Goal: Information Seeking & Learning: Learn about a topic

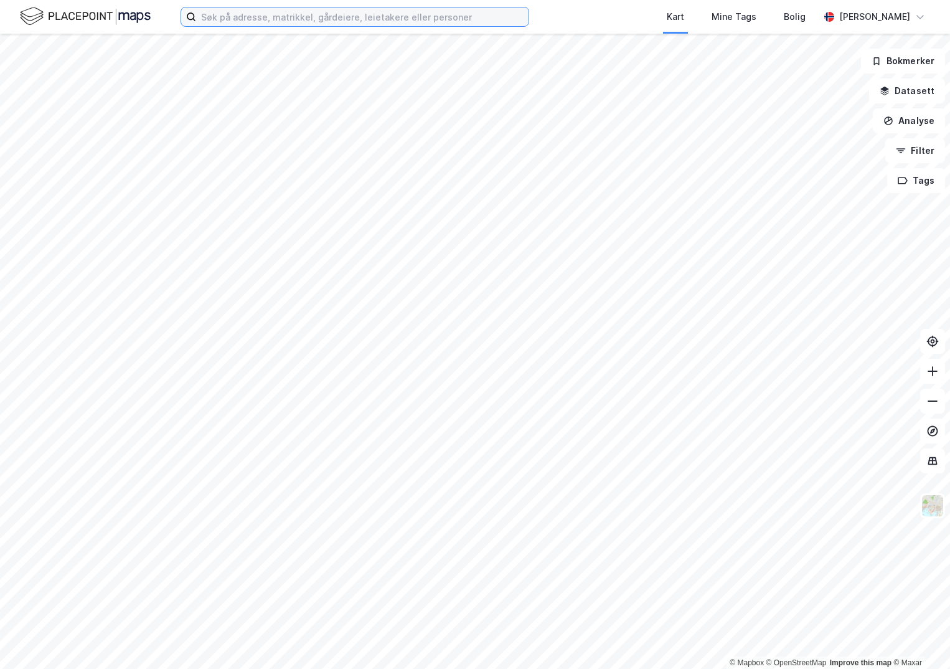
click at [263, 22] on input at bounding box center [362, 16] width 333 height 19
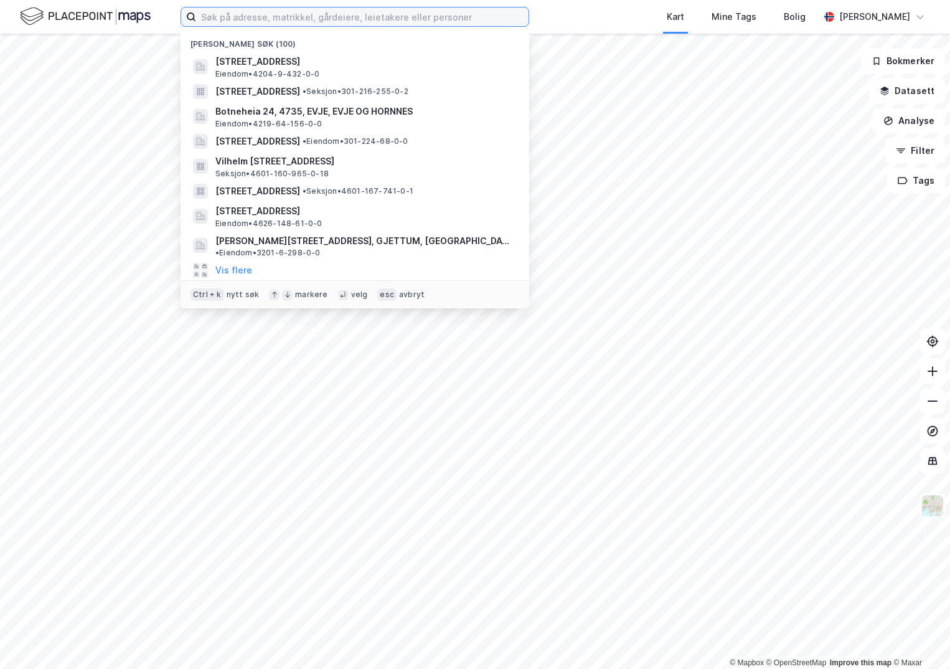
paste input "988 802 778 / 86"
type input "988 802 778 / 86"
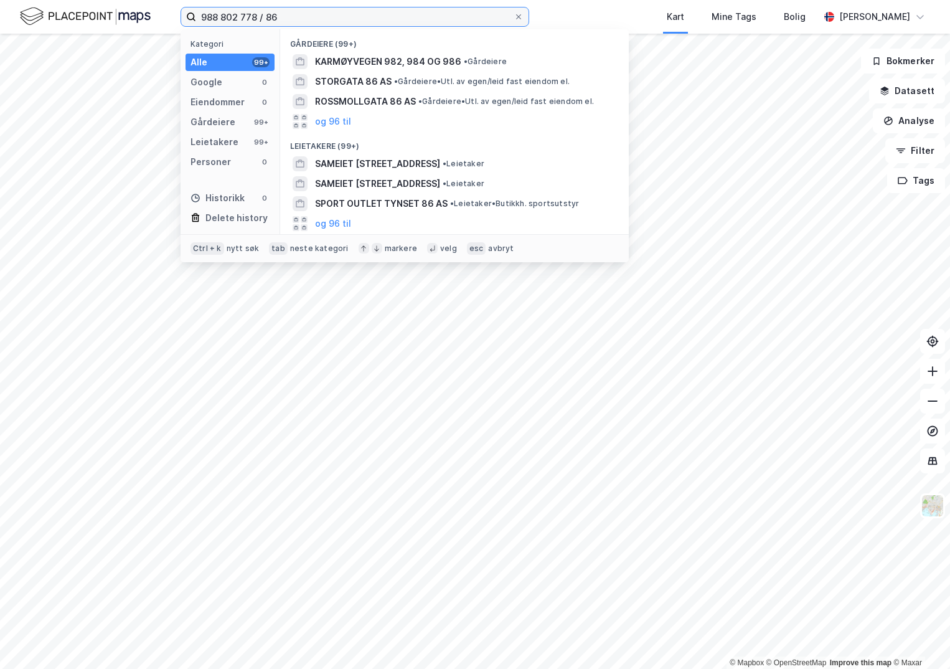
drag, startPoint x: 274, startPoint y: 16, endPoint x: 141, endPoint y: 12, distance: 132.7
click at [143, 14] on div "988 802 778 / 86 Kategori Alle 99+ Google 0 Eiendommer 0 Gårdeiere 99+ Leietake…" at bounding box center [475, 17] width 950 height 34
paste input "301-229/16/0/3"
type input "301-229/16/0/3"
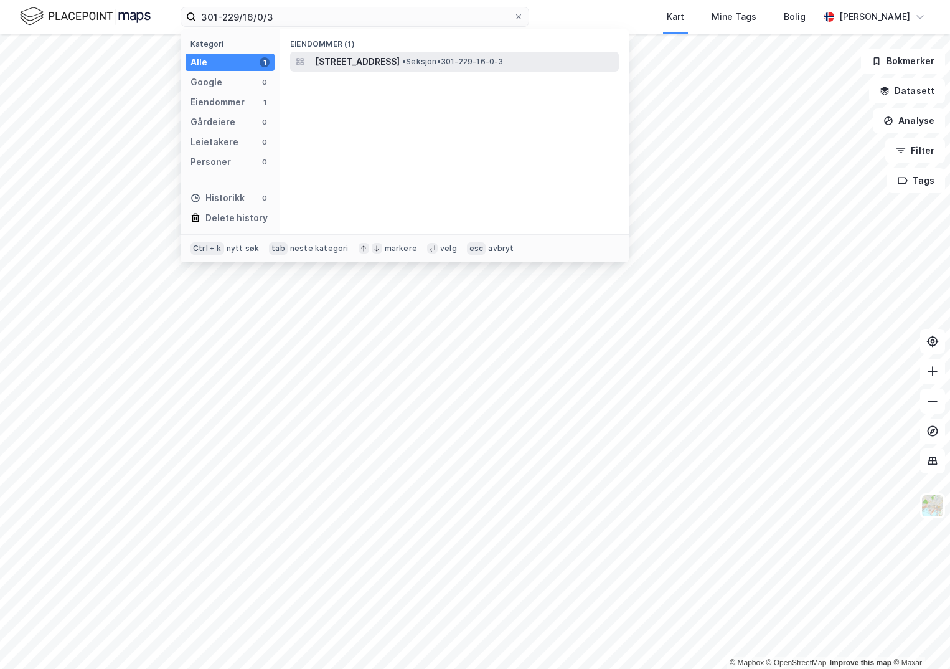
click at [354, 62] on span "[STREET_ADDRESS]" at bounding box center [357, 61] width 85 height 15
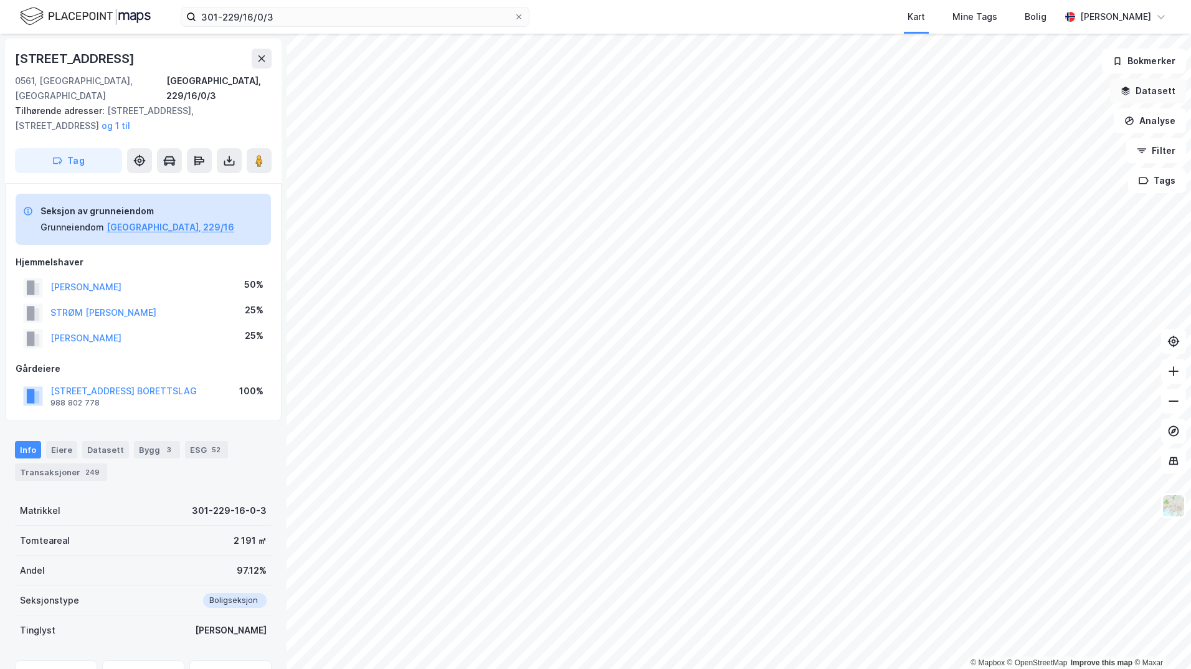
click at [950, 88] on button "Datasett" at bounding box center [1148, 90] width 76 height 25
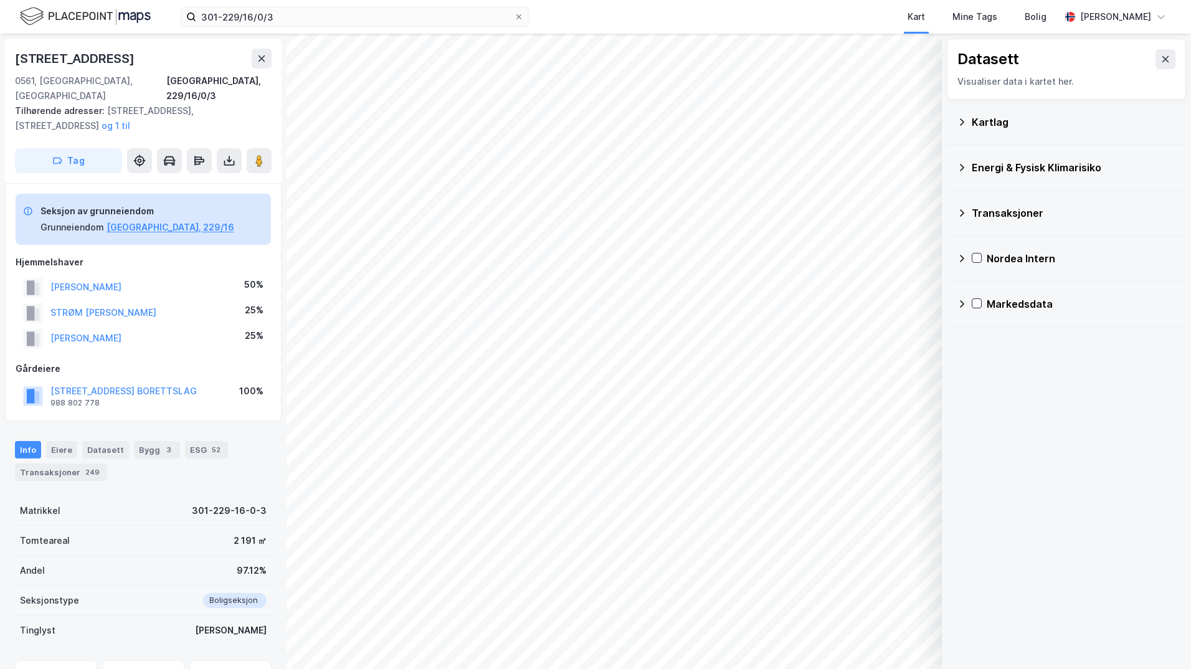
click at [950, 120] on div "Kartlag" at bounding box center [1074, 122] width 204 height 15
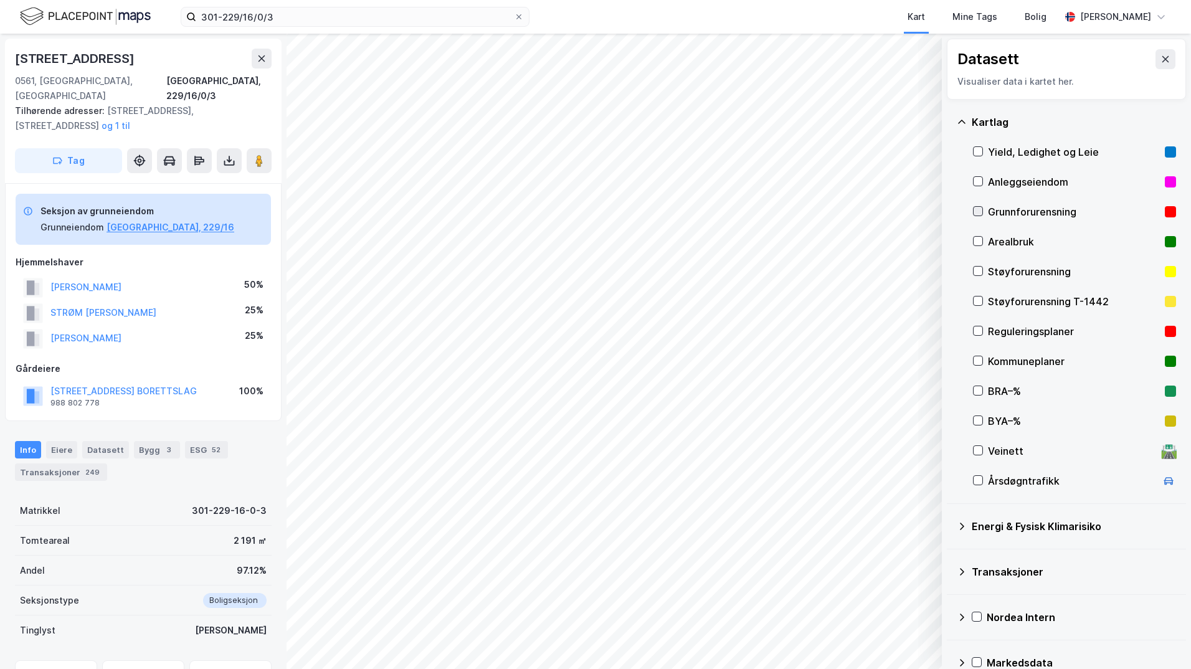
click at [950, 209] on icon at bounding box center [977, 211] width 9 height 9
click at [950, 529] on icon at bounding box center [962, 526] width 10 height 10
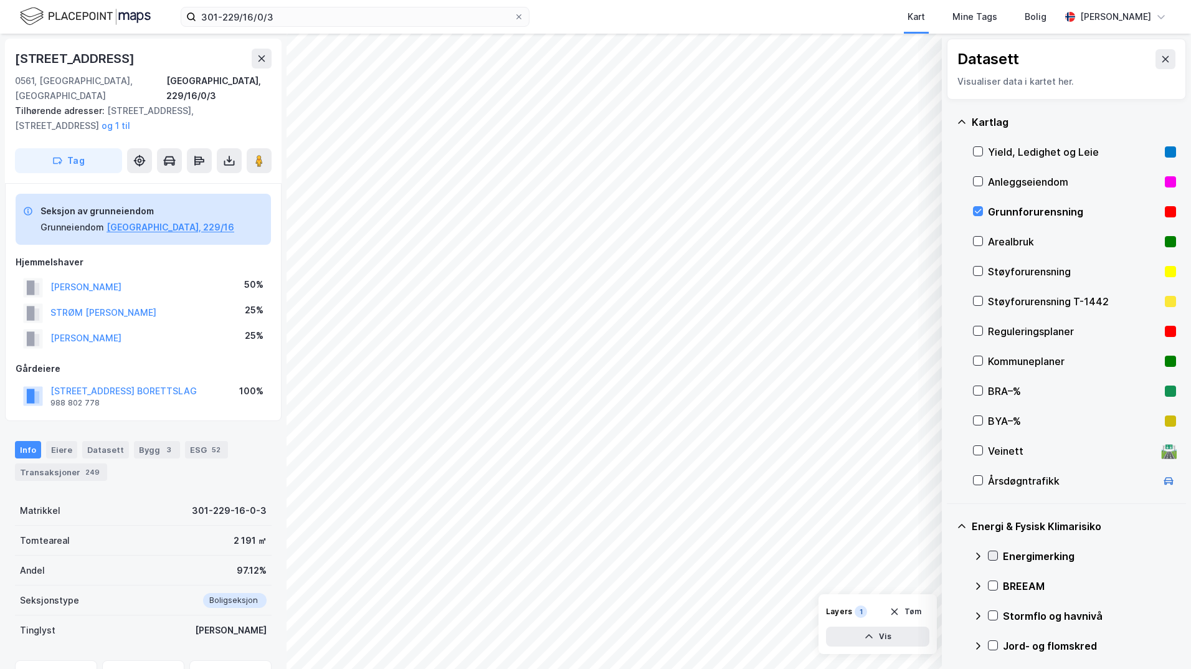
click at [950, 556] on icon at bounding box center [992, 555] width 9 height 9
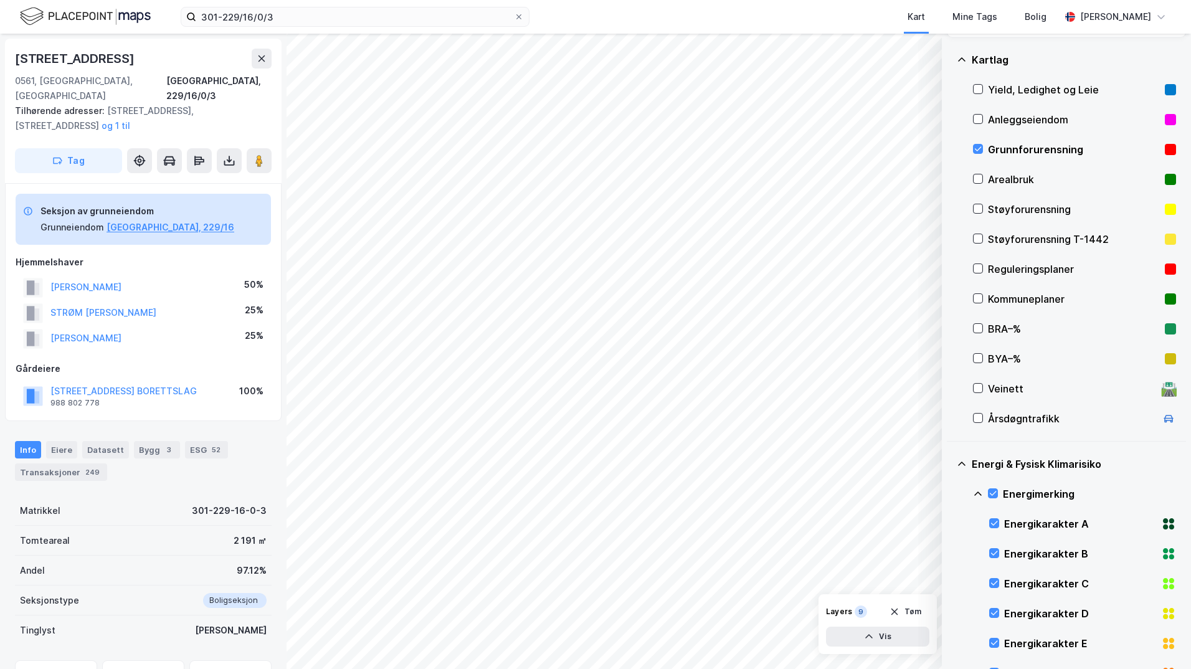
scroll to position [125, 0]
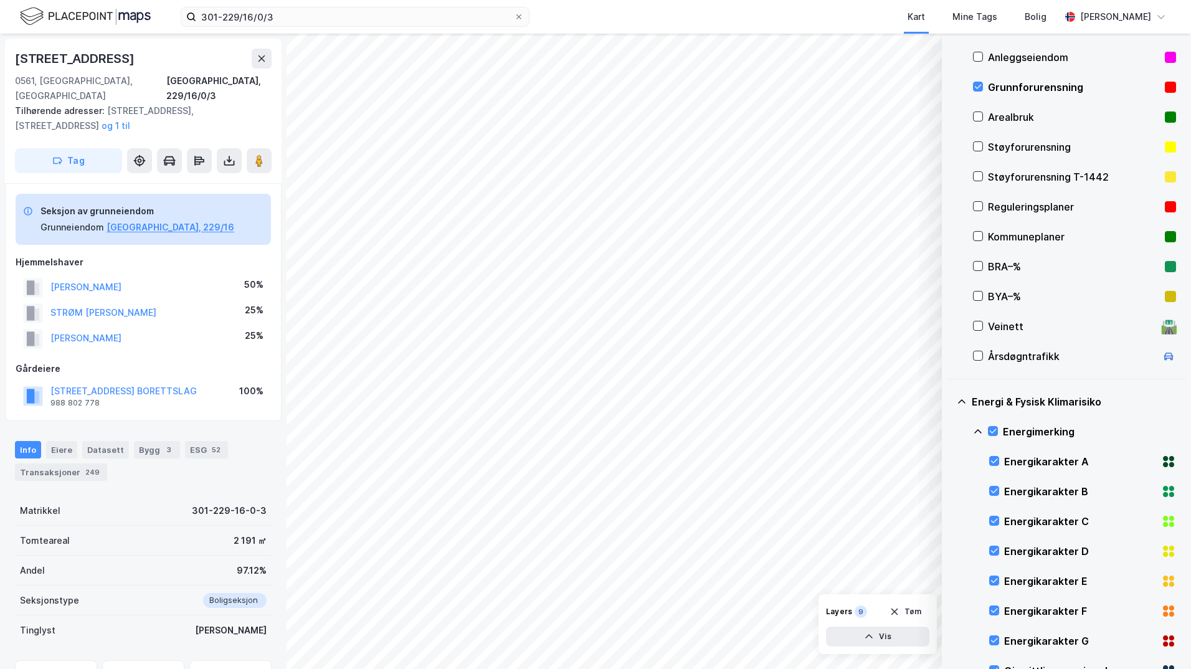
click at [950, 432] on icon at bounding box center [978, 432] width 10 height 10
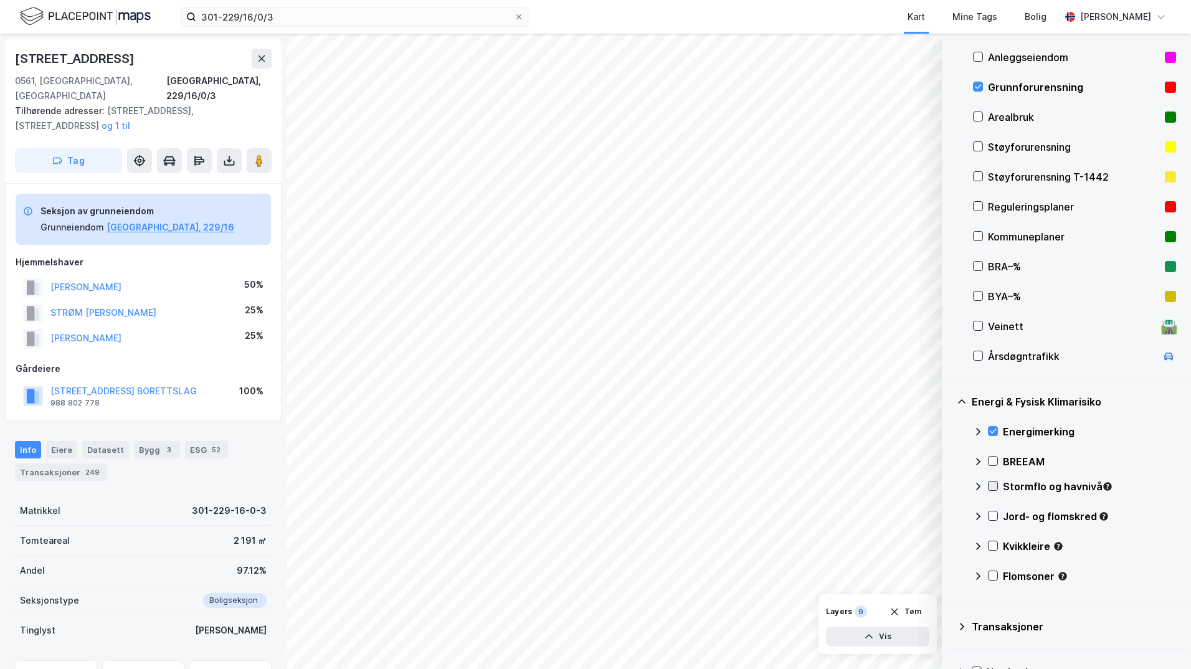
click at [950, 488] on icon at bounding box center [992, 485] width 9 height 9
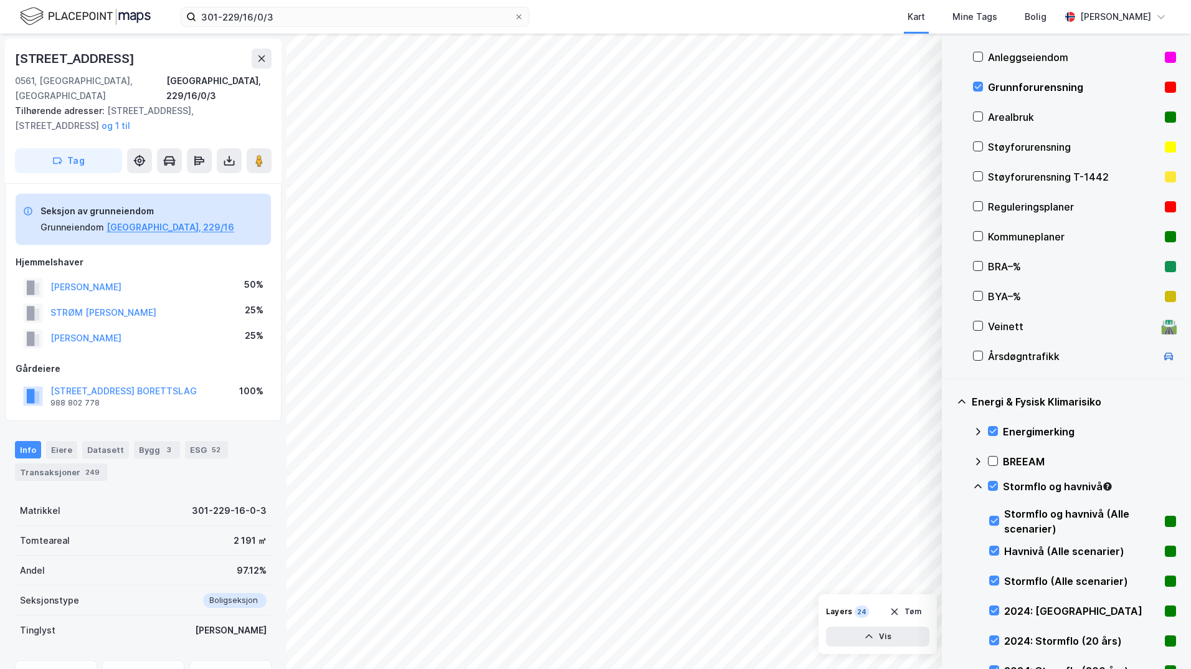
click at [950, 486] on icon at bounding box center [978, 486] width 10 height 10
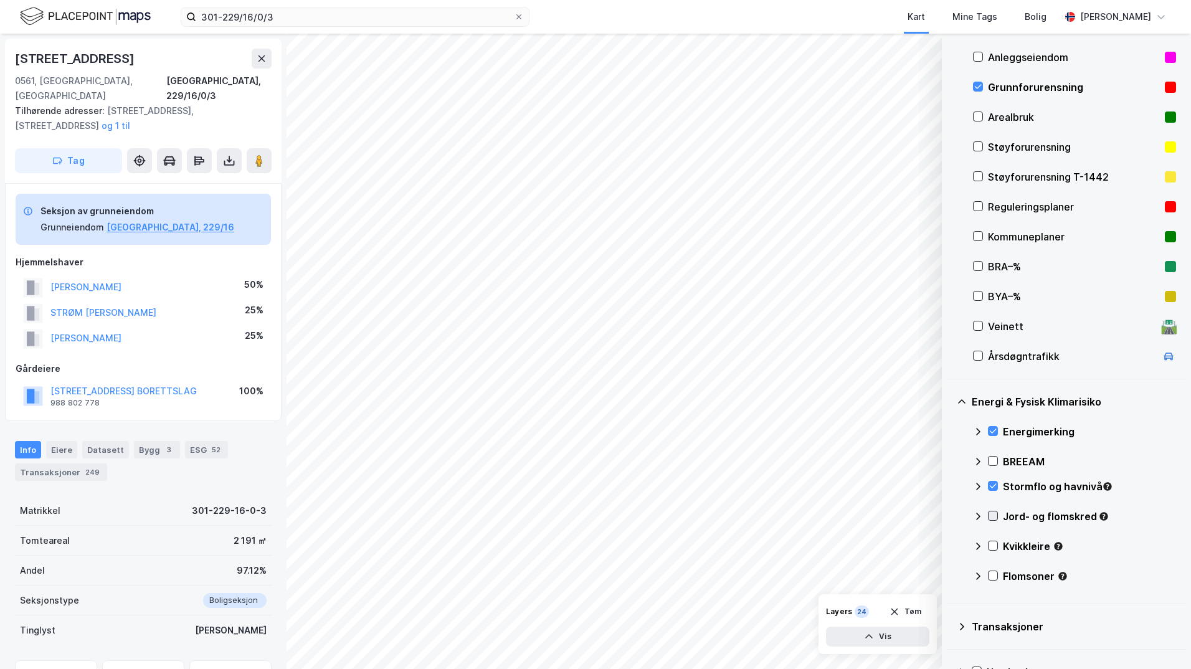
click at [950, 515] on icon at bounding box center [993, 516] width 7 height 4
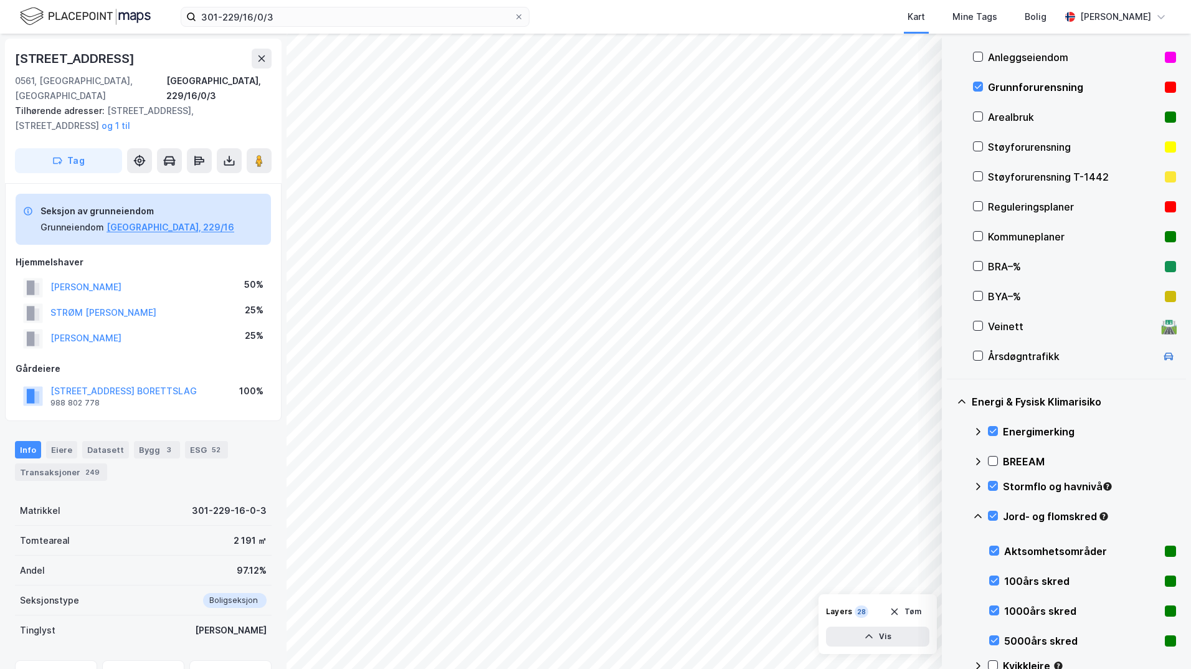
click at [950, 516] on icon at bounding box center [977, 516] width 7 height 4
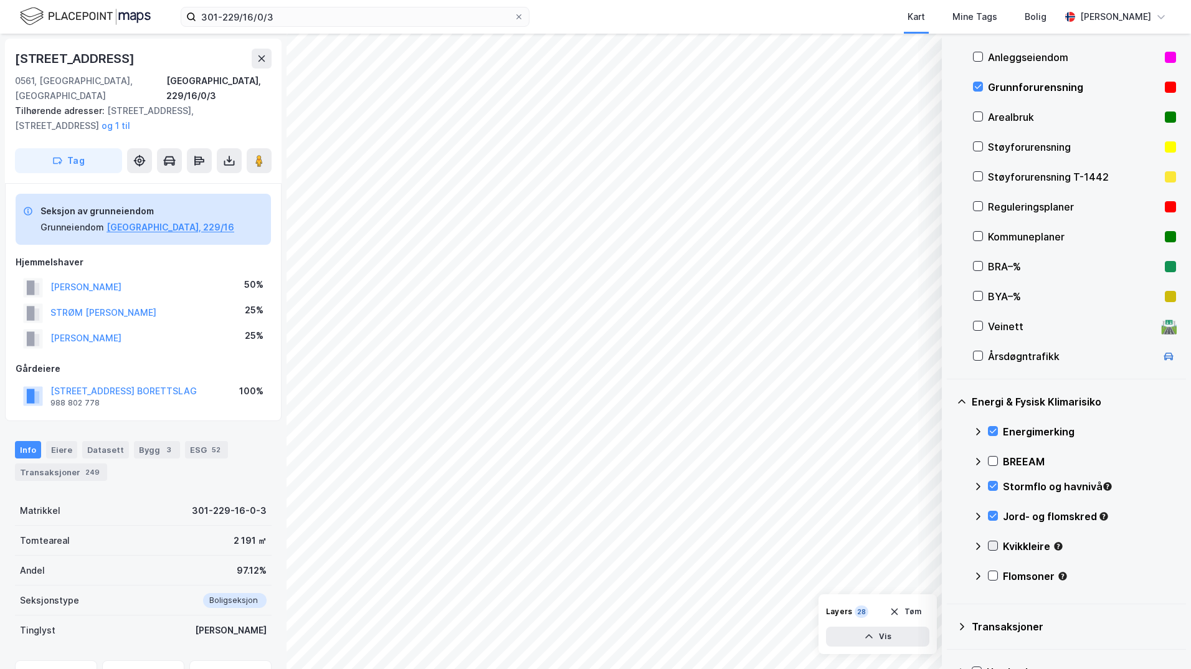
click at [950, 546] on icon at bounding box center [992, 545] width 9 height 9
click at [950, 546] on icon at bounding box center [978, 546] width 10 height 10
click at [950, 576] on icon at bounding box center [992, 575] width 9 height 9
click at [950, 574] on icon at bounding box center [978, 576] width 10 height 10
click at [950, 514] on icon at bounding box center [992, 515] width 9 height 9
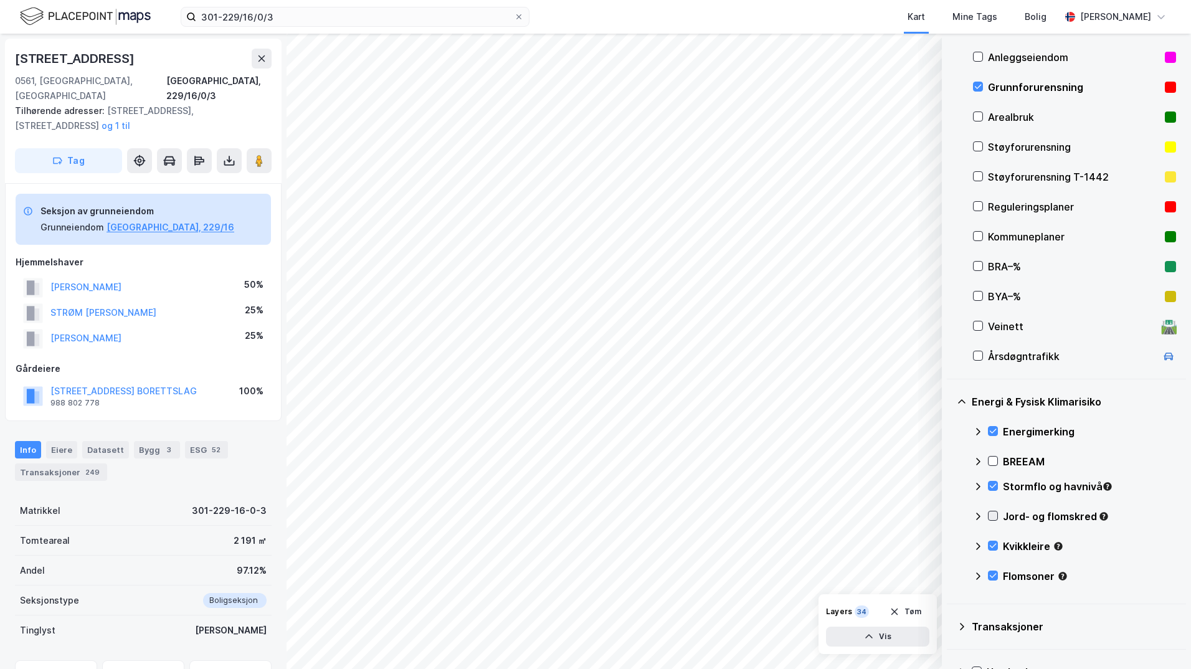
click at [950, 515] on icon at bounding box center [992, 515] width 9 height 9
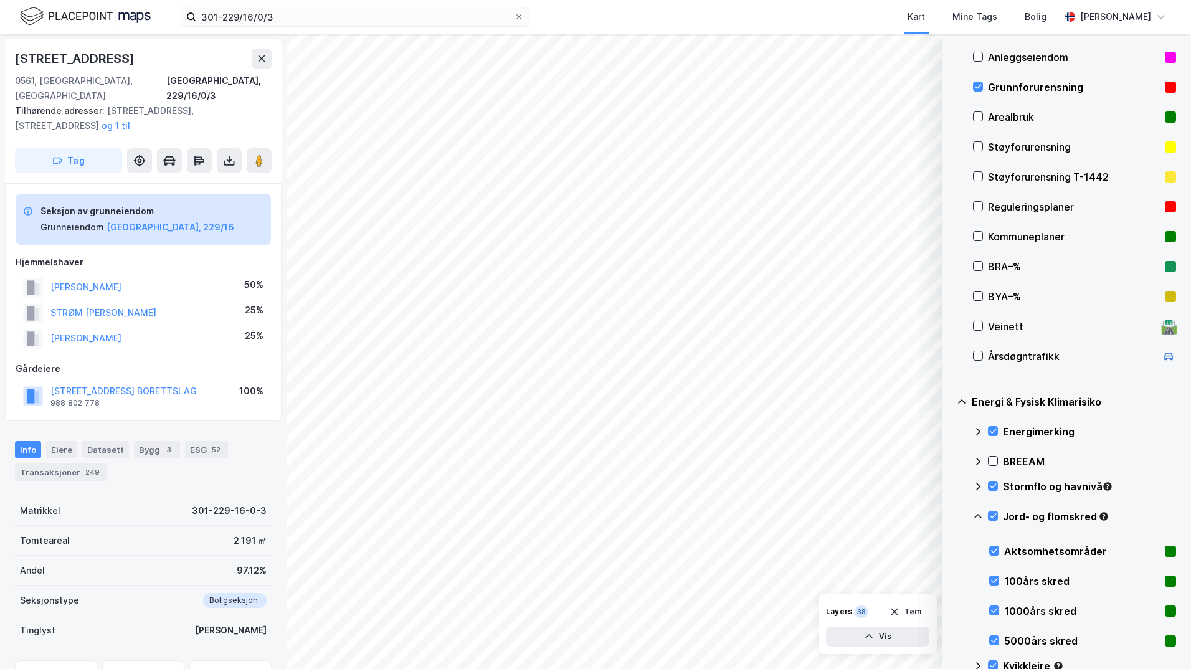
click at [950, 514] on icon at bounding box center [978, 516] width 10 height 10
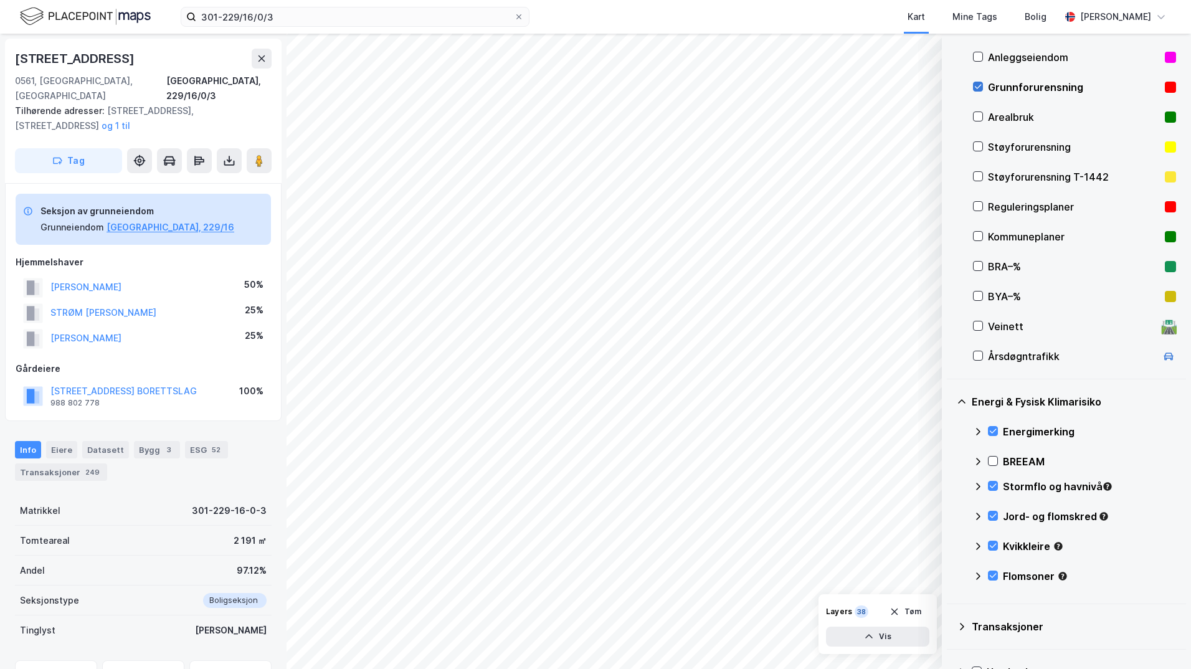
click at [950, 87] on icon at bounding box center [977, 86] width 9 height 9
click at [950, 85] on icon at bounding box center [977, 86] width 9 height 9
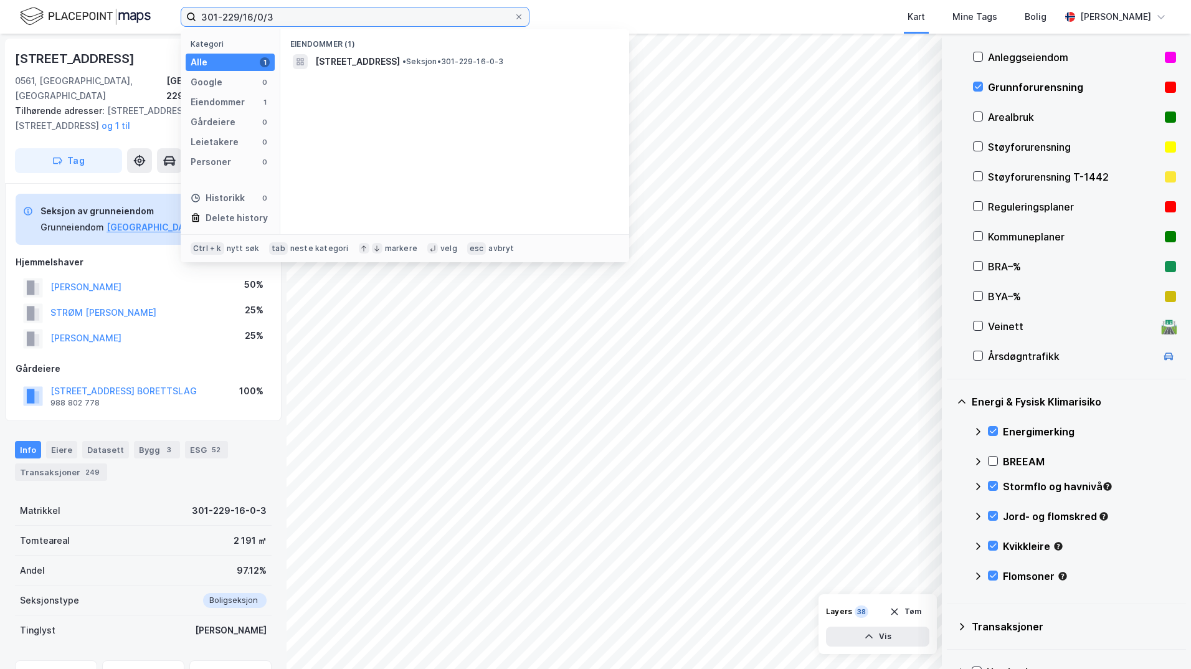
drag, startPoint x: 293, startPoint y: 18, endPoint x: 128, endPoint y: 12, distance: 165.1
click at [128, 12] on div "301-229/16/0/3 Kategori Alle 1 Google 0 Eiendommer 1 Gårdeiere 0 Leietakere 0 P…" at bounding box center [595, 17] width 1191 height 34
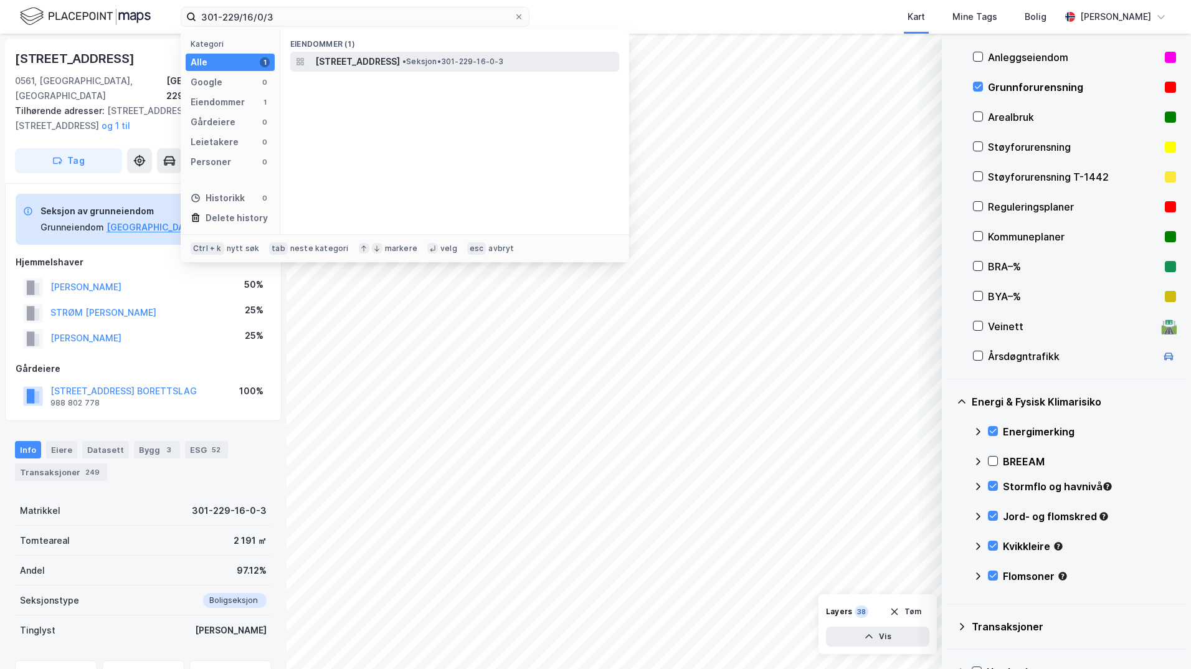
click at [369, 57] on span "[STREET_ADDRESS]" at bounding box center [357, 61] width 85 height 15
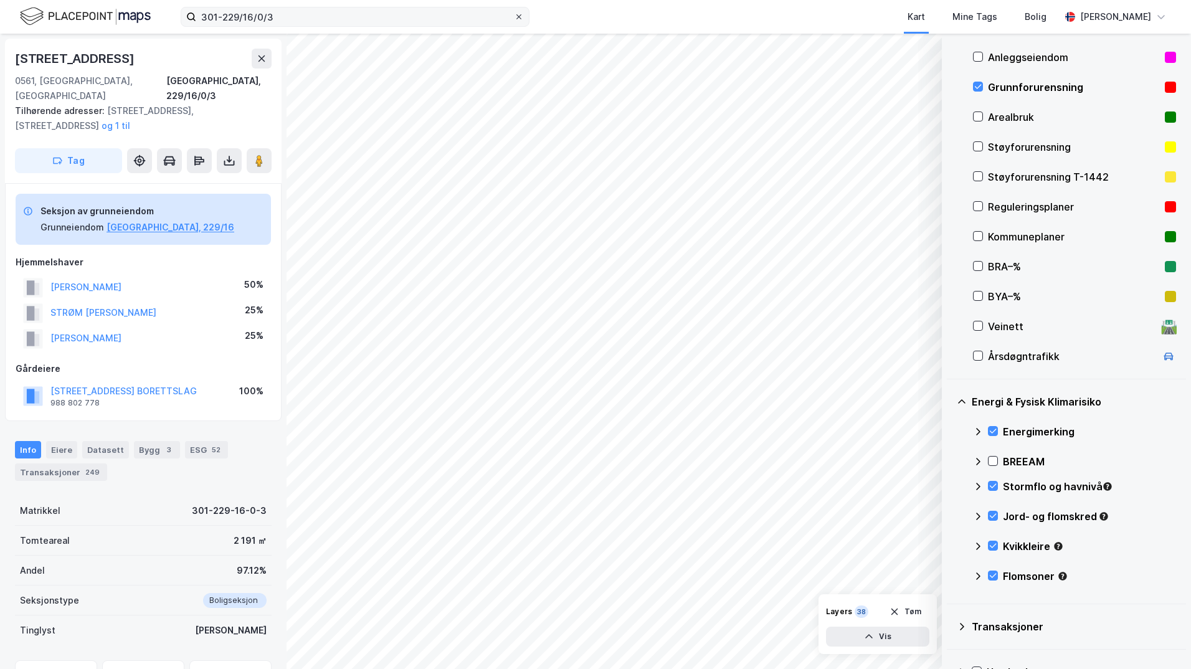
click at [519, 21] on div at bounding box center [518, 17] width 7 height 10
click at [514, 21] on input "301-229/16/0/3" at bounding box center [355, 16] width 318 height 19
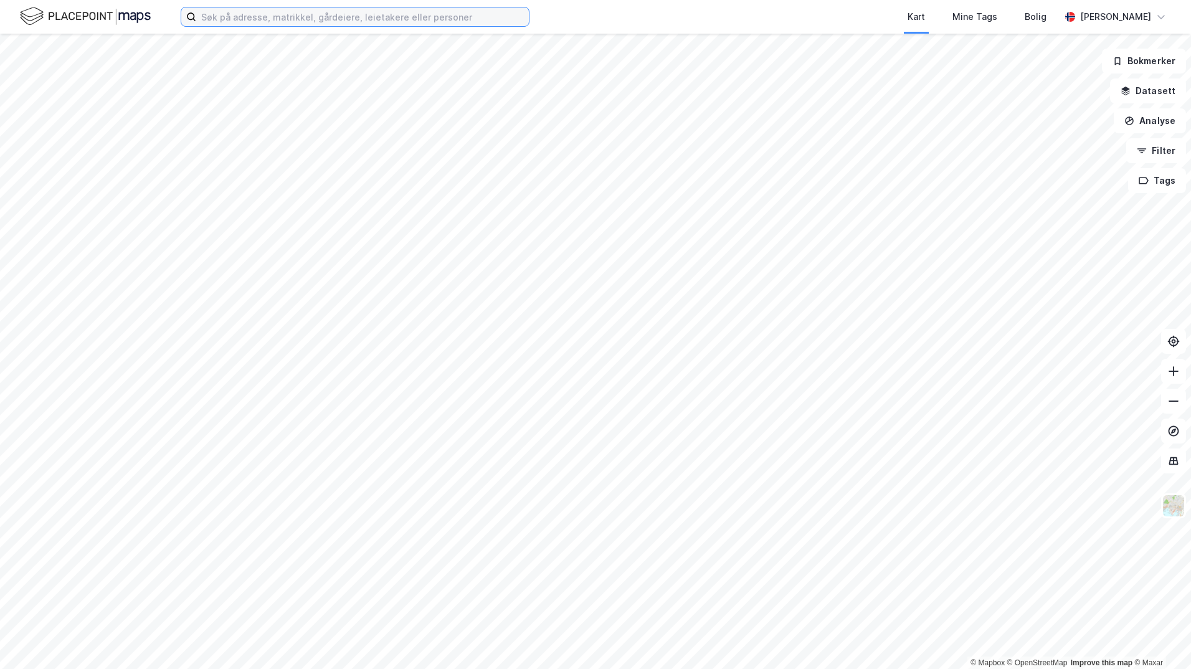
click at [331, 17] on input at bounding box center [362, 16] width 333 height 19
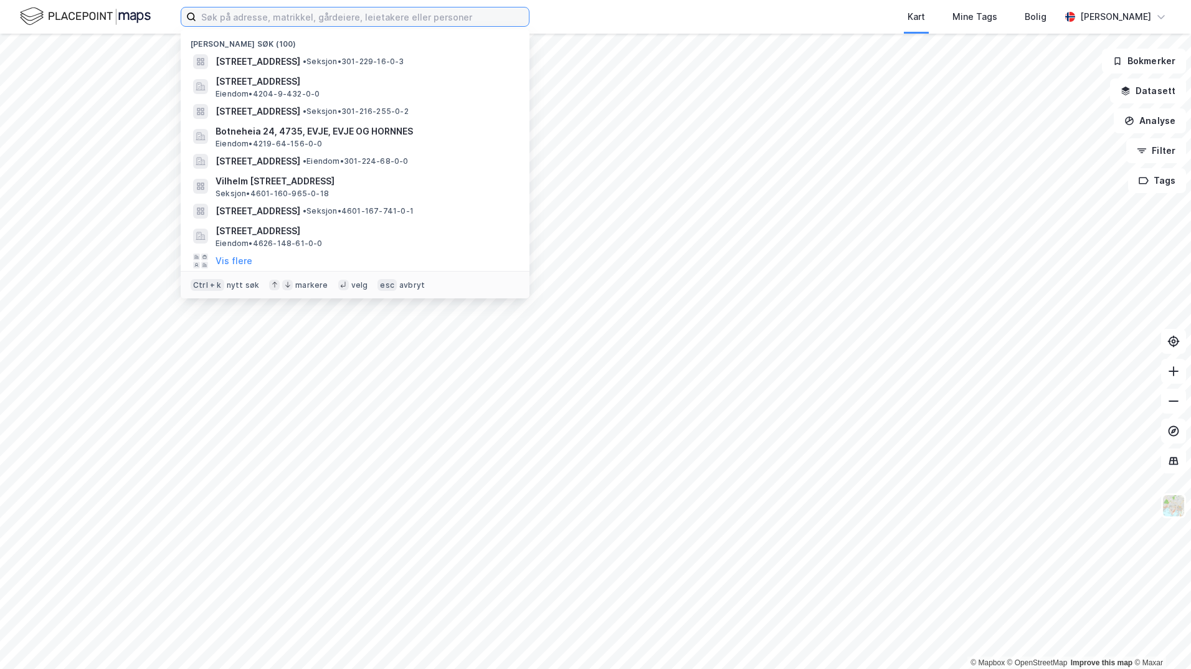
paste input "301-229/16/0/3"
type input "301-229/16/0/3"
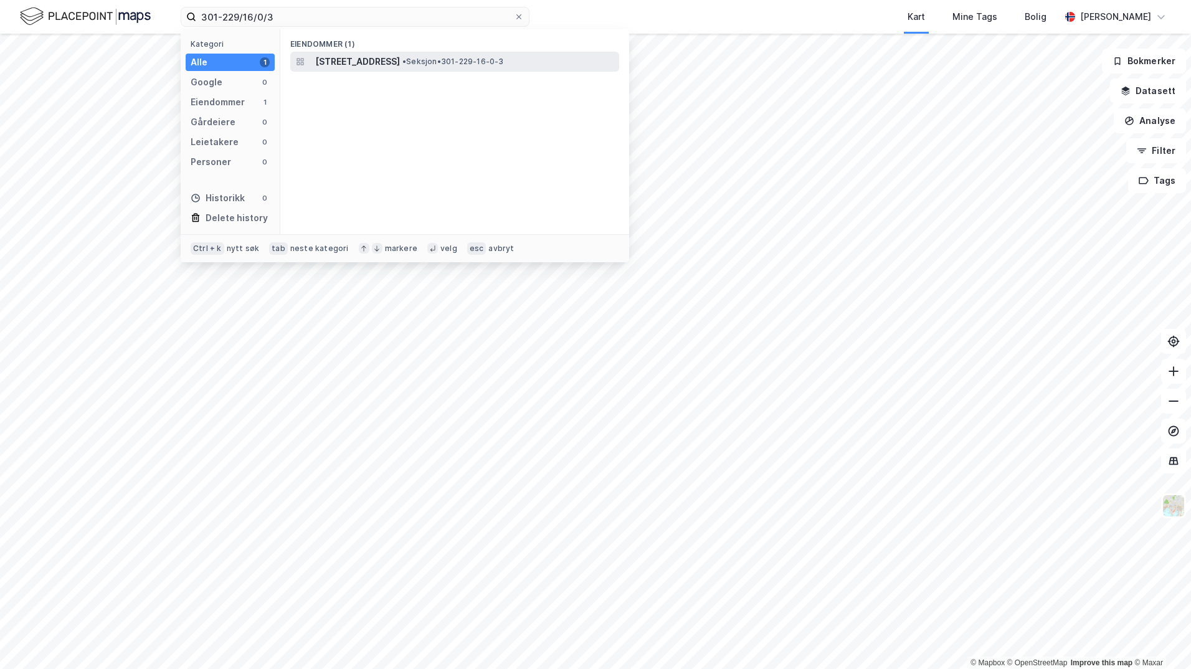
click at [356, 57] on span "[STREET_ADDRESS]" at bounding box center [357, 61] width 85 height 15
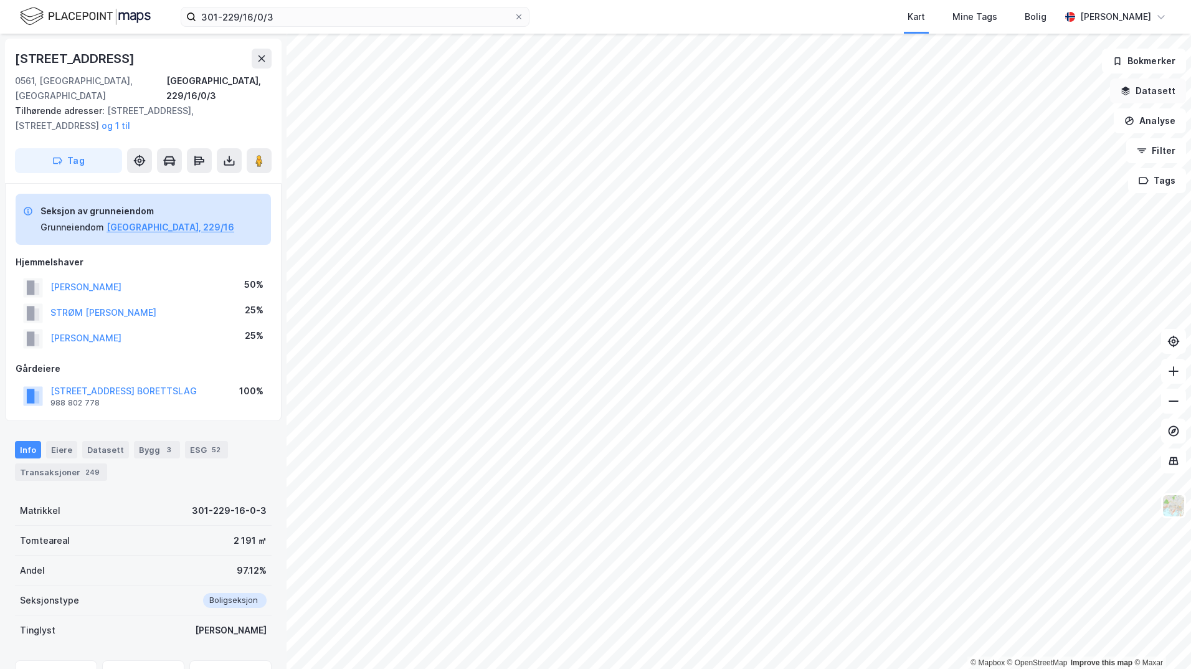
click at [1155, 87] on button "Datasett" at bounding box center [1148, 90] width 76 height 25
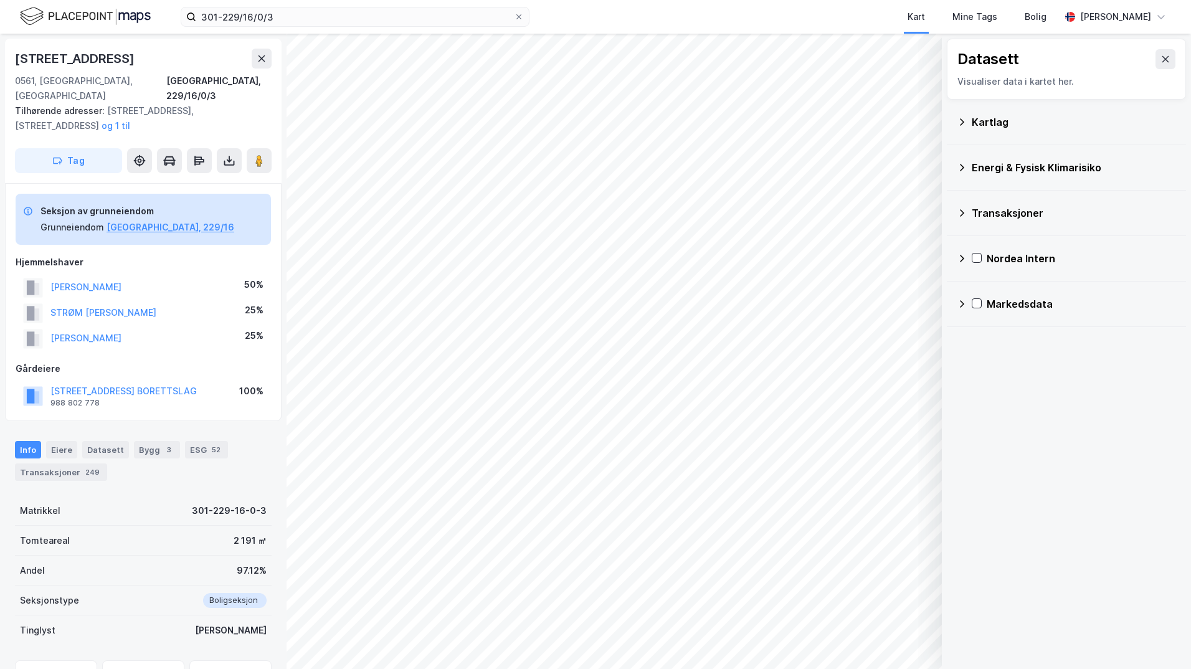
click at [962, 122] on icon at bounding box center [962, 122] width 10 height 10
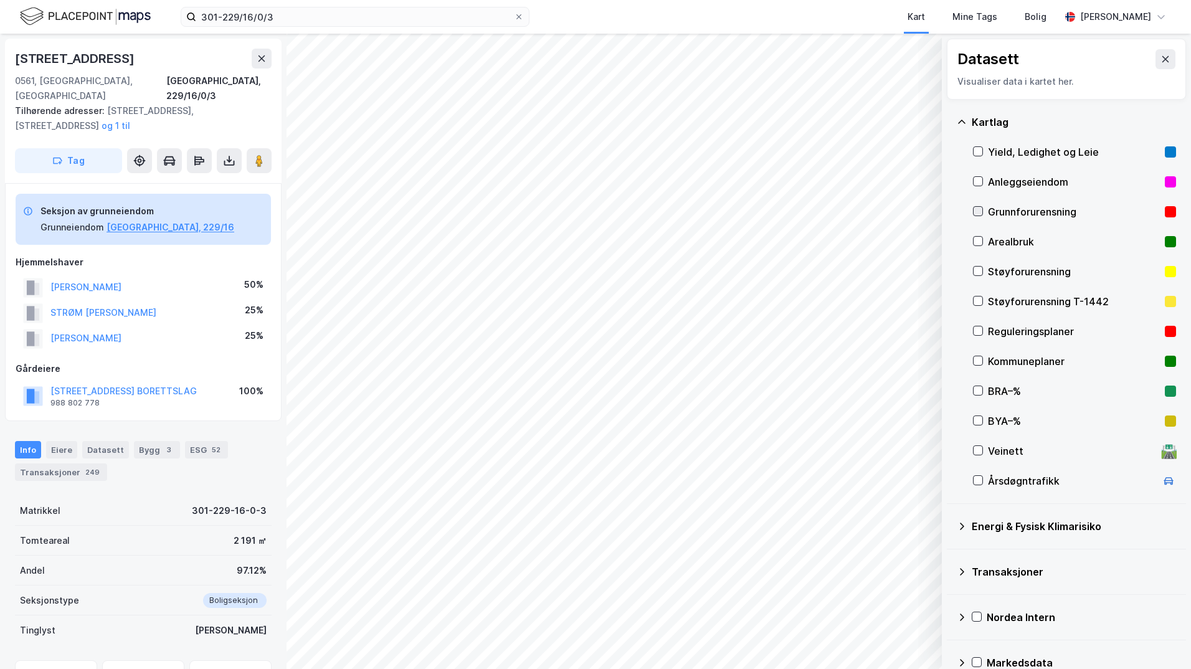
click at [976, 211] on icon at bounding box center [977, 211] width 9 height 9
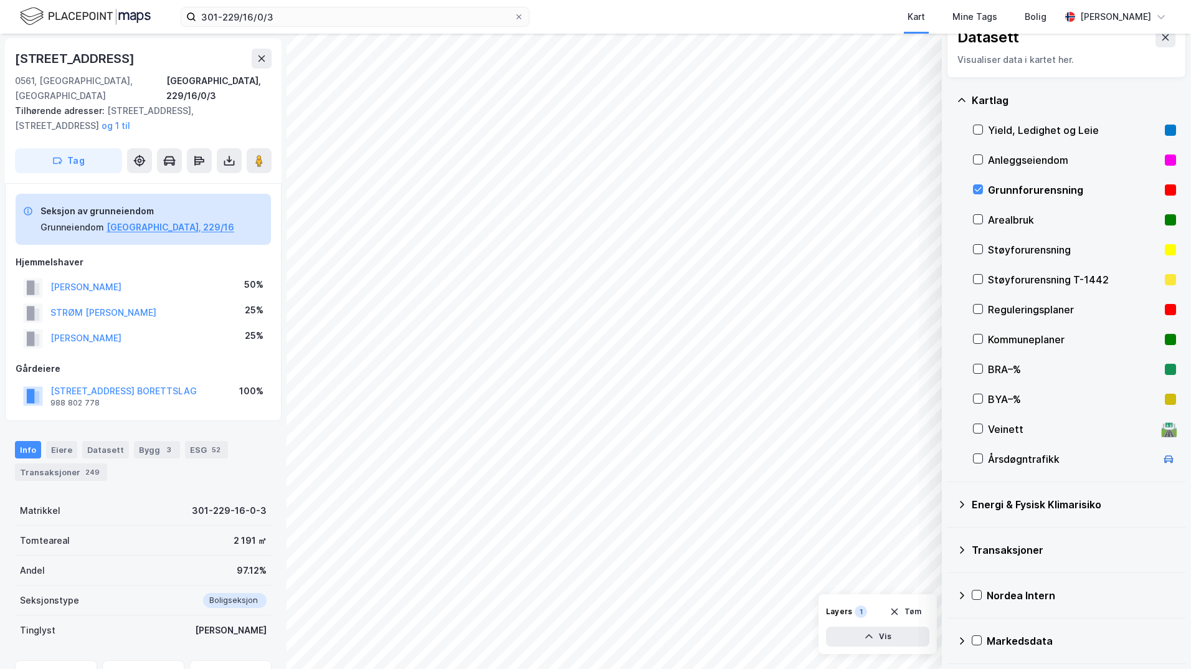
click at [962, 506] on icon at bounding box center [962, 504] width 4 height 7
click at [995, 535] on icon at bounding box center [992, 533] width 9 height 9
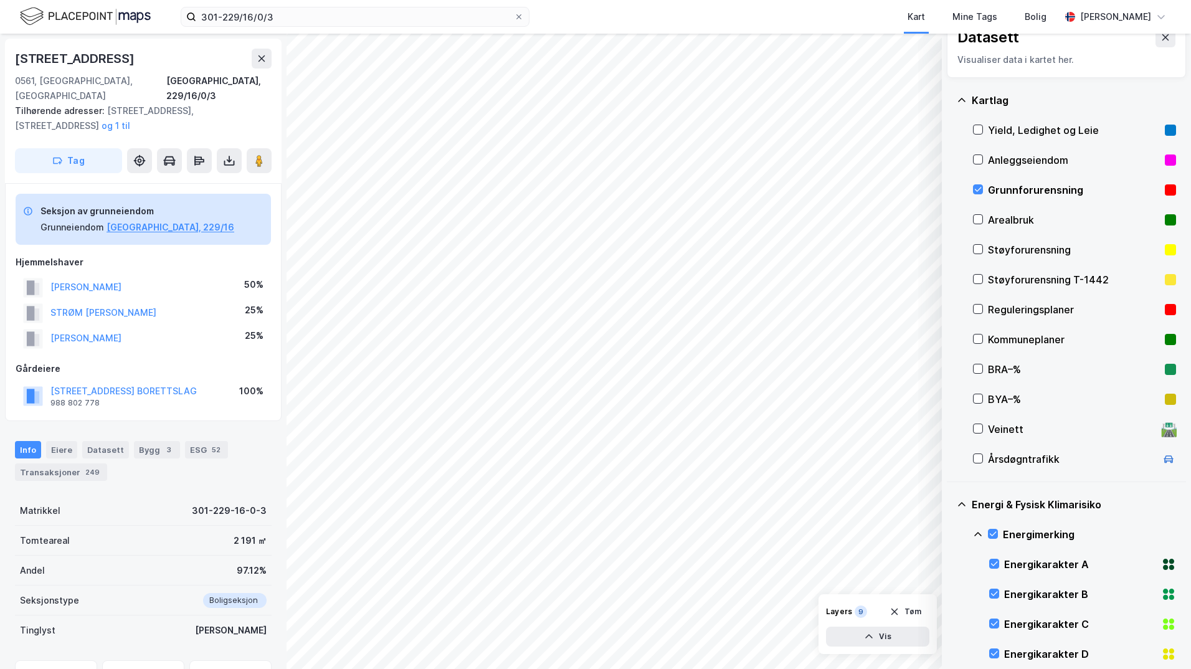
click at [976, 534] on icon at bounding box center [978, 534] width 10 height 10
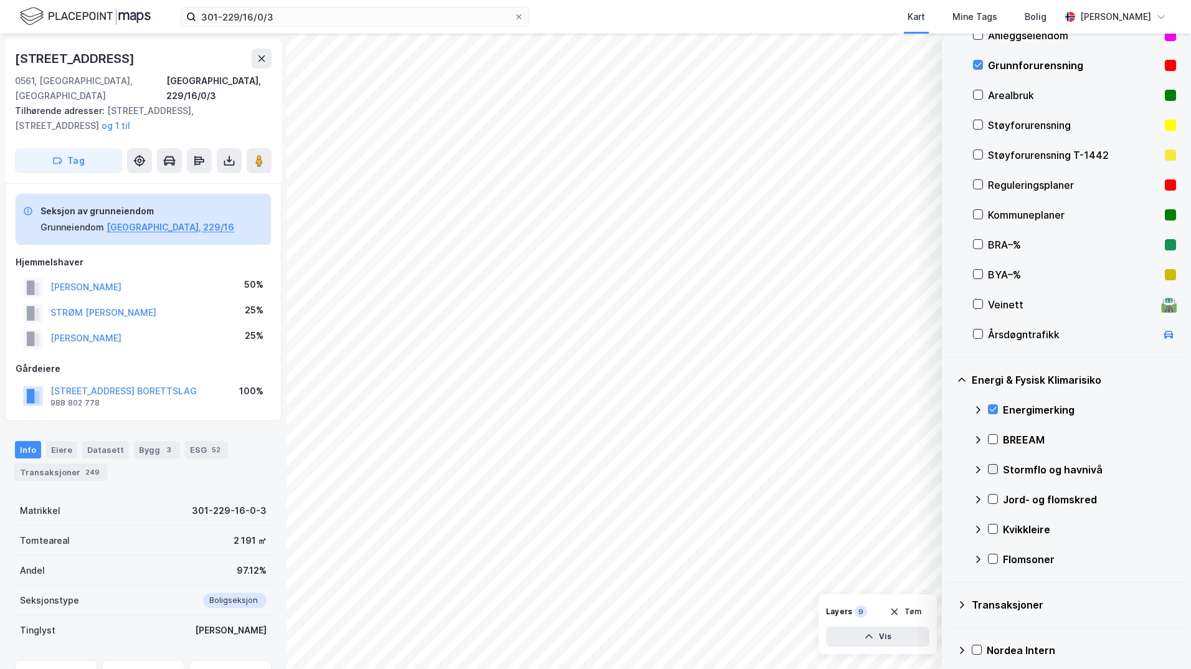
click at [993, 467] on icon at bounding box center [992, 469] width 9 height 9
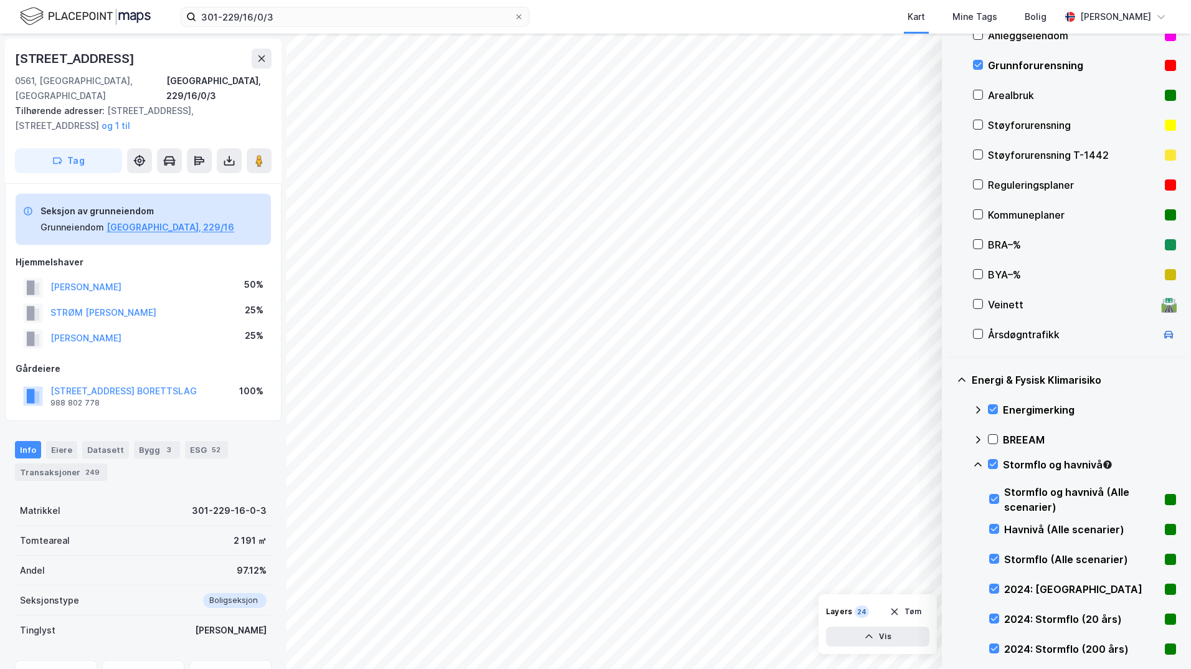
click at [977, 461] on icon at bounding box center [978, 465] width 10 height 10
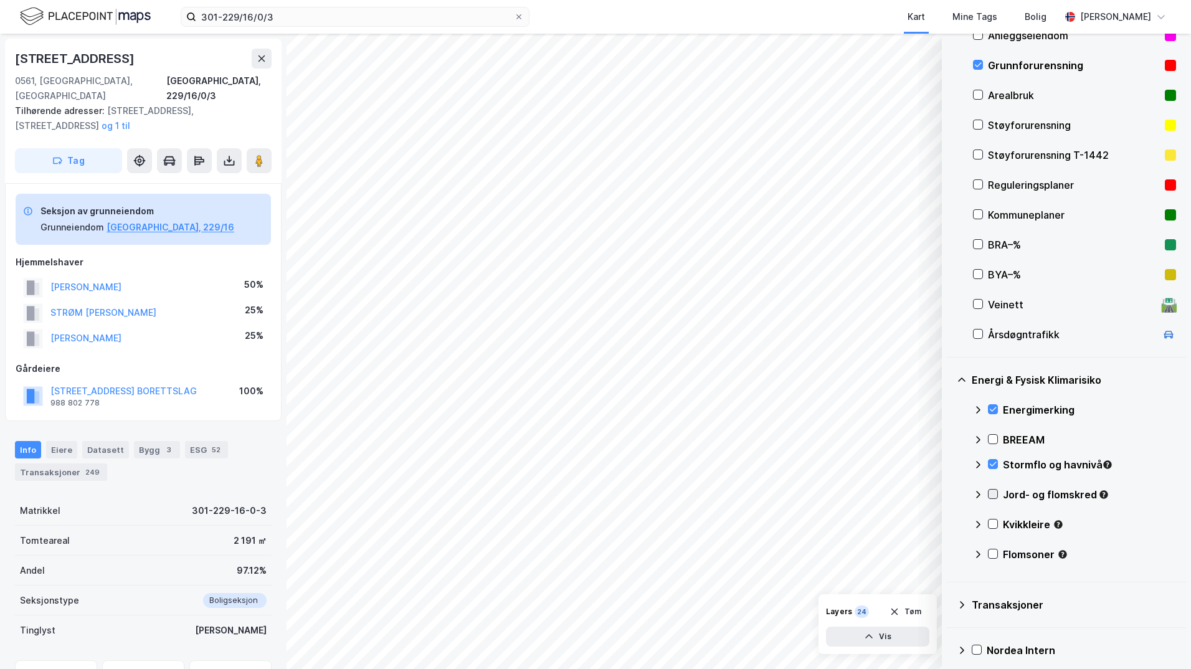
click at [996, 498] on icon at bounding box center [992, 493] width 9 height 9
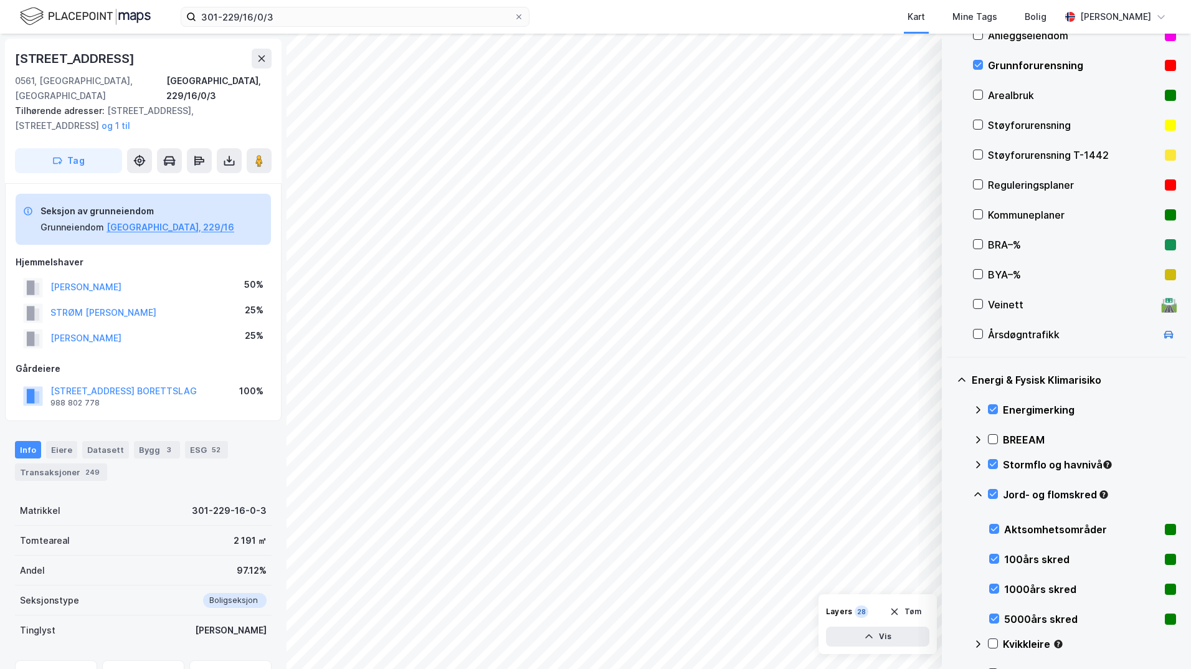
drag, startPoint x: 976, startPoint y: 496, endPoint x: 1008, endPoint y: 531, distance: 47.2
click at [977, 496] on icon at bounding box center [978, 494] width 10 height 10
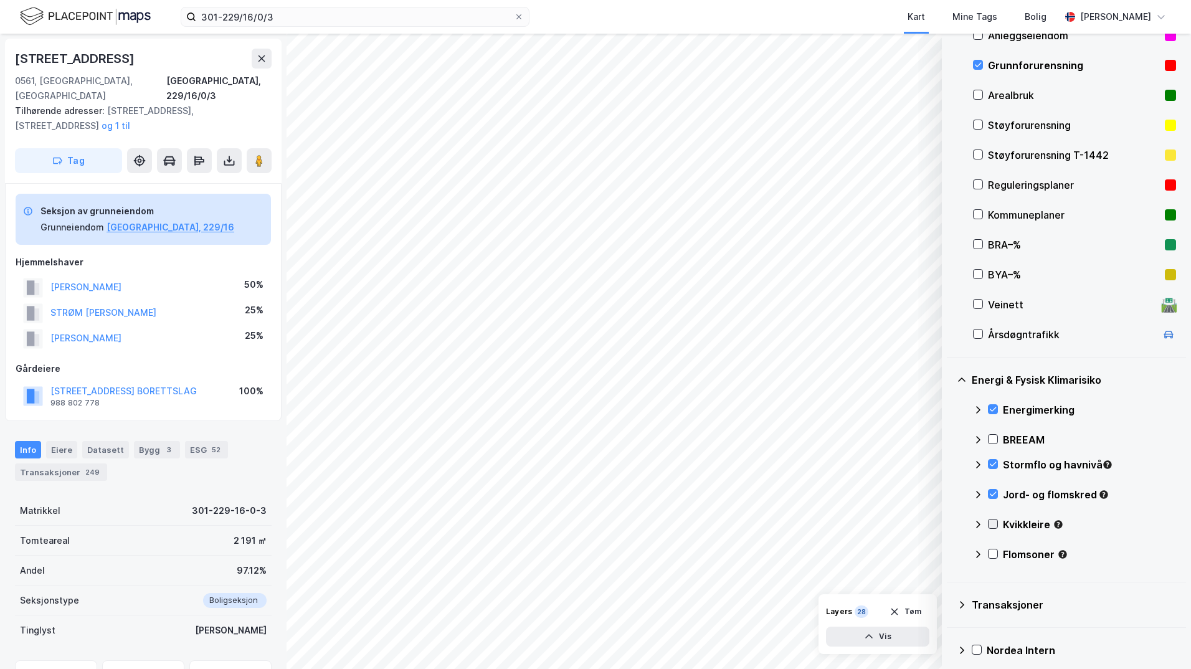
click at [994, 526] on icon at bounding box center [992, 523] width 9 height 9
click at [978, 525] on icon at bounding box center [978, 524] width 10 height 10
click at [993, 553] on icon at bounding box center [992, 553] width 9 height 9
click at [978, 554] on icon at bounding box center [978, 554] width 10 height 10
